Goal: Find specific page/section

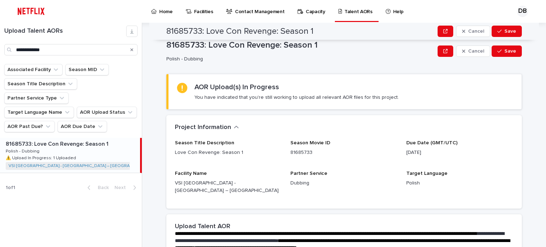
scroll to position [206, 0]
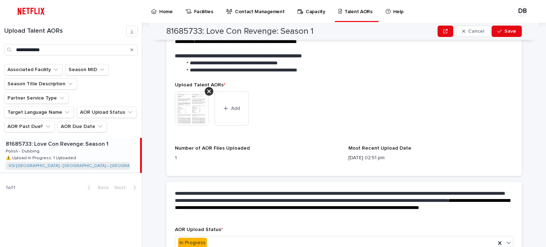
click at [132, 49] on icon "Search" at bounding box center [131, 49] width 3 height 3
click at [109, 48] on input "Search" at bounding box center [70, 49] width 133 height 11
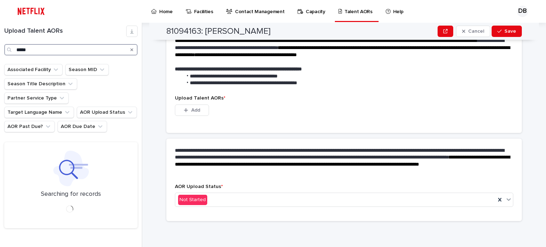
scroll to position [179, 0]
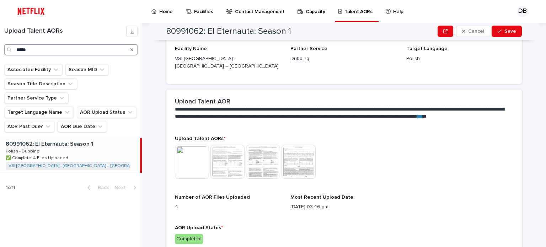
scroll to position [199, 0]
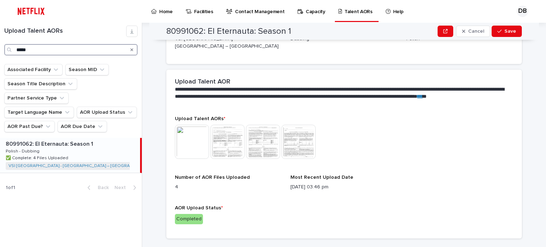
type input "*****"
click at [105, 141] on p at bounding box center [71, 144] width 131 height 7
click at [200, 137] on img at bounding box center [192, 142] width 34 height 34
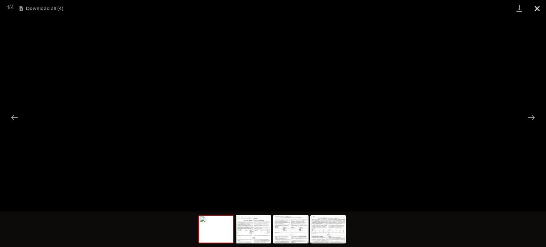
click at [538, 10] on button "Close gallery" at bounding box center [537, 8] width 18 height 17
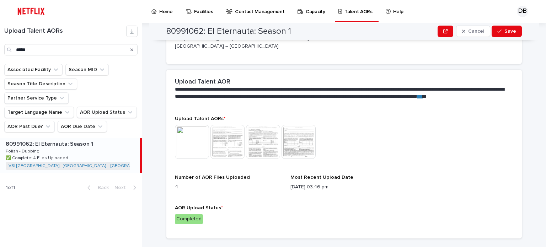
click at [224, 133] on img at bounding box center [227, 142] width 34 height 34
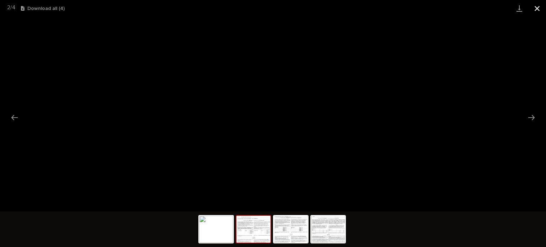
click at [535, 7] on button "Close gallery" at bounding box center [537, 8] width 18 height 17
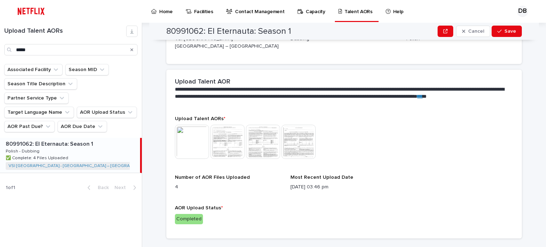
click at [230, 136] on img at bounding box center [227, 142] width 34 height 34
click at [234, 134] on body "Home Facilities Contact Management Capacity Talent AORs Help DB Loading... Savi…" at bounding box center [273, 123] width 546 height 247
click at [222, 136] on img at bounding box center [227, 142] width 34 height 34
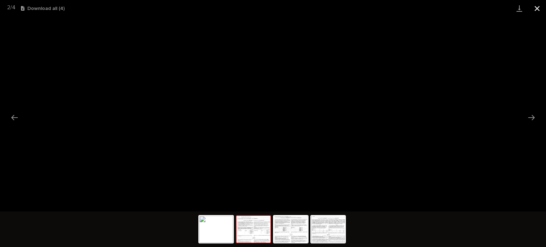
click at [532, 11] on button "Close gallery" at bounding box center [537, 8] width 18 height 17
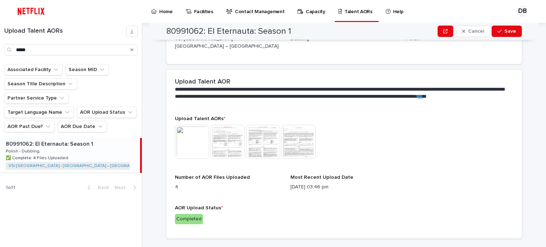
click at [301, 137] on img at bounding box center [298, 142] width 34 height 34
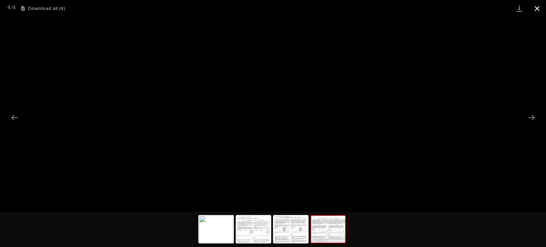
click at [536, 9] on button "Close gallery" at bounding box center [537, 8] width 18 height 17
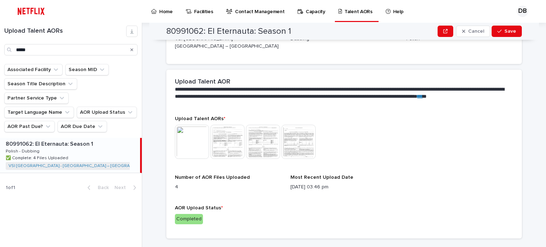
click at [260, 137] on img at bounding box center [263, 142] width 34 height 34
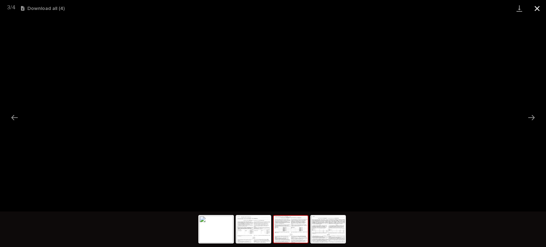
click at [537, 9] on button "Close gallery" at bounding box center [537, 8] width 18 height 17
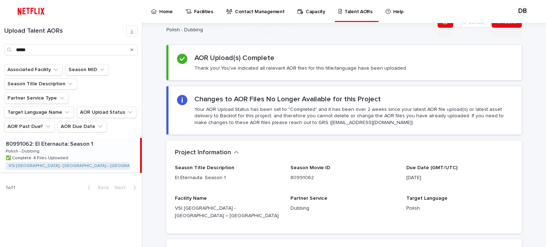
scroll to position [71, 0]
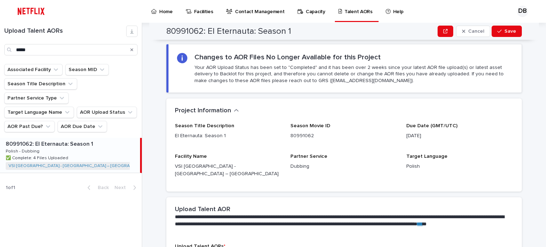
click at [85, 146] on div "80991062: El Eternauta: Season 1 80991062: El Eternauta: Season 1 Polish - Dubb…" at bounding box center [70, 155] width 140 height 35
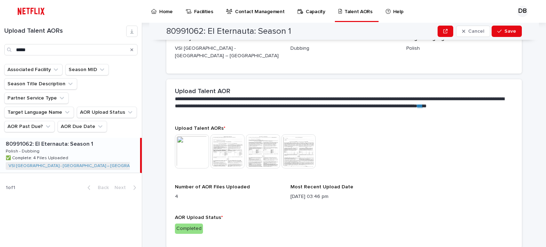
scroll to position [199, 0]
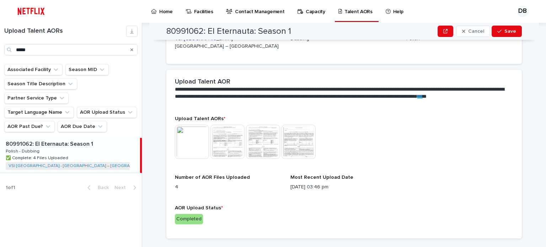
click at [196, 130] on img at bounding box center [192, 142] width 34 height 34
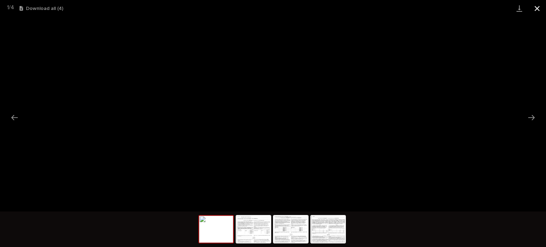
click at [537, 11] on button "Close gallery" at bounding box center [537, 8] width 18 height 17
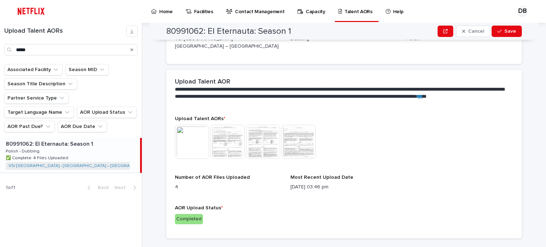
click at [184, 132] on img at bounding box center [192, 142] width 34 height 34
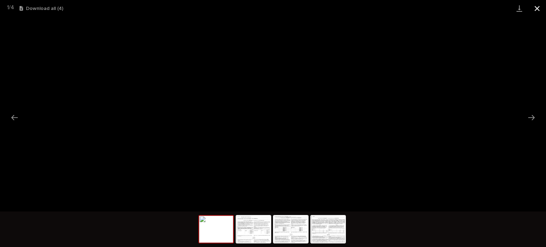
click at [537, 7] on button "Close gallery" at bounding box center [537, 8] width 18 height 17
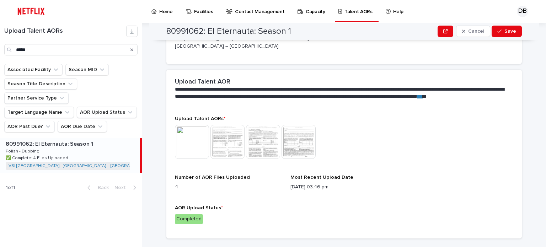
click at [224, 130] on img at bounding box center [227, 142] width 34 height 34
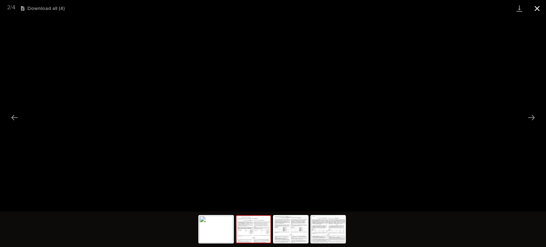
click at [533, 8] on button "Close gallery" at bounding box center [537, 8] width 18 height 17
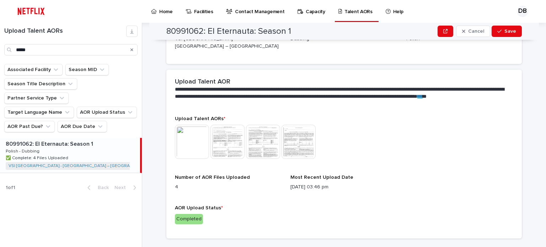
click at [188, 140] on img at bounding box center [192, 142] width 34 height 34
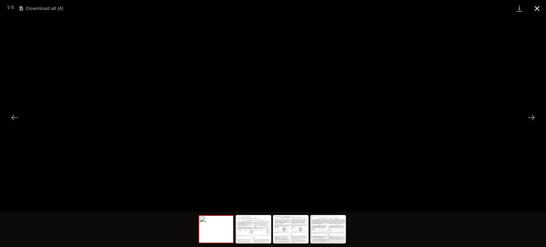
click at [535, 11] on button "Close gallery" at bounding box center [537, 8] width 18 height 17
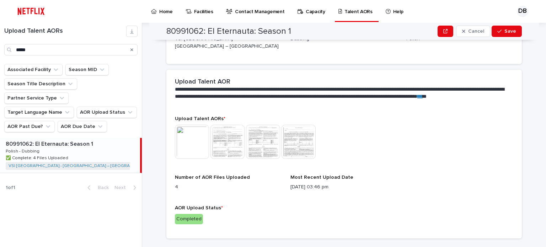
click at [257, 134] on img at bounding box center [263, 142] width 34 height 34
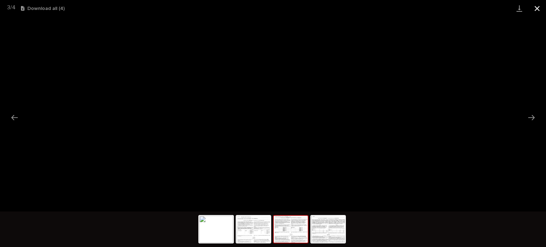
click at [543, 9] on button "Close gallery" at bounding box center [537, 8] width 18 height 17
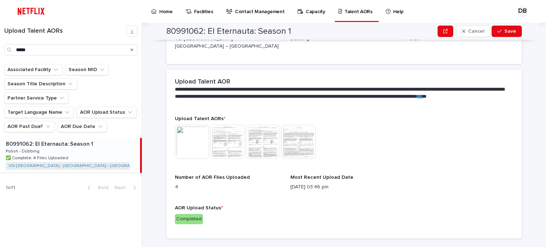
click at [297, 135] on img at bounding box center [298, 142] width 34 height 34
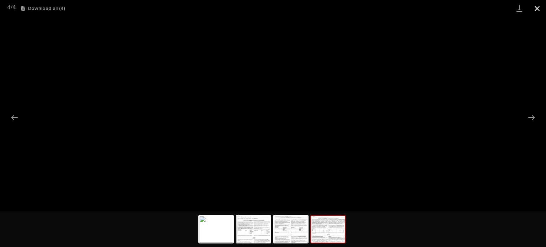
click at [538, 10] on button "Close gallery" at bounding box center [537, 8] width 18 height 17
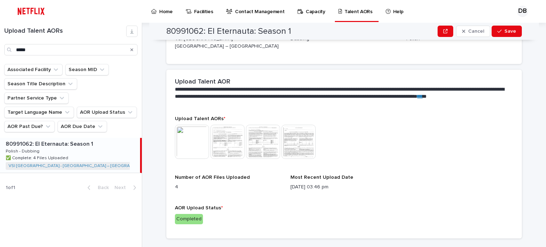
click at [222, 131] on img at bounding box center [227, 142] width 34 height 34
click at [219, 133] on img at bounding box center [227, 142] width 34 height 34
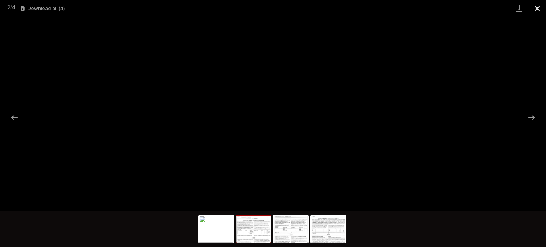
click at [540, 8] on button "Close gallery" at bounding box center [537, 8] width 18 height 17
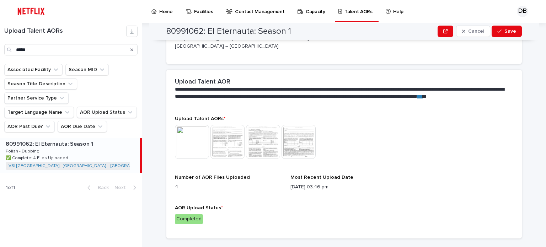
scroll to position [127, 0]
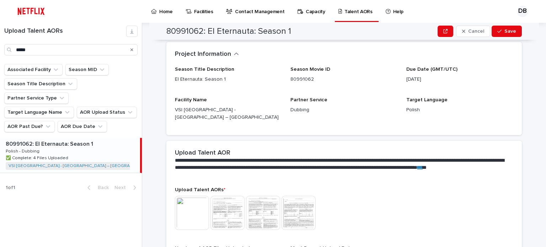
click at [262, 205] on img at bounding box center [263, 213] width 34 height 34
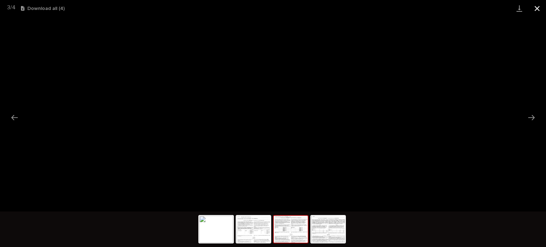
click at [534, 5] on button "Close gallery" at bounding box center [537, 8] width 18 height 17
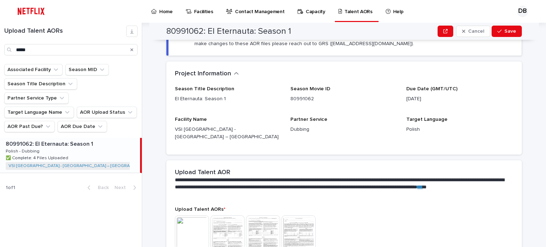
scroll to position [0, 0]
